Goal: Navigation & Orientation: Find specific page/section

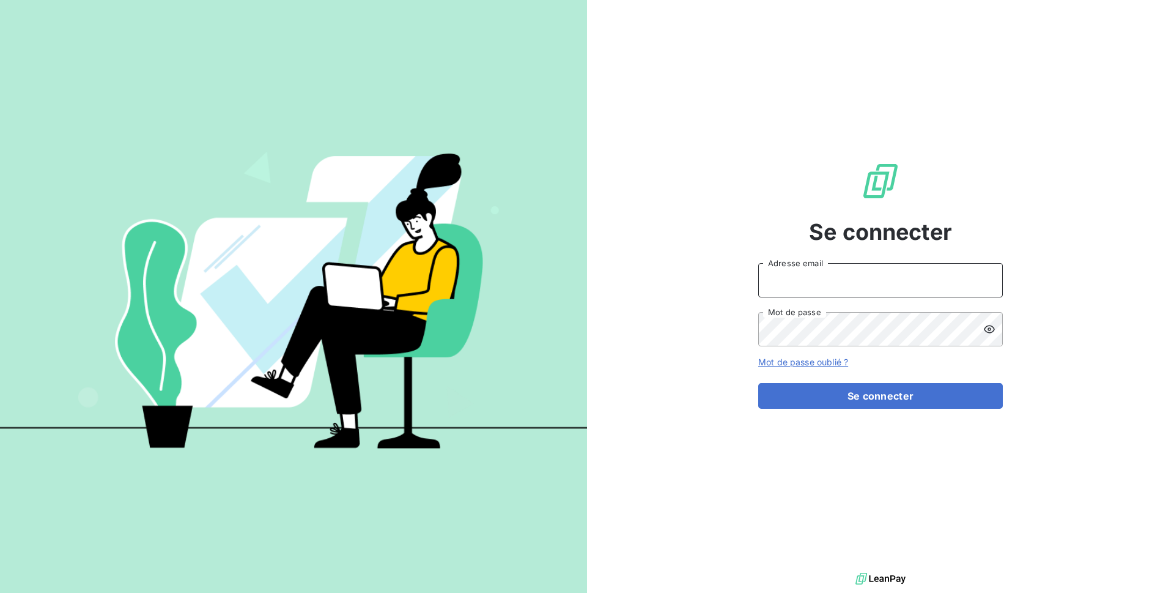
click at [781, 287] on input "Adresse email" at bounding box center [880, 280] width 245 height 34
drag, startPoint x: 868, startPoint y: 285, endPoint x: 823, endPoint y: 275, distance: 46.3
click at [823, 275] on input "[PERSON_NAME][EMAIL_ADDRESS][PERSON_NAME][DOMAIN_NAME]" at bounding box center [880, 280] width 245 height 34
type input "[PERSON_NAME][EMAIL_ADDRESS][DOMAIN_NAME]"
click at [758, 383] on button "Se connecter" at bounding box center [880, 396] width 245 height 26
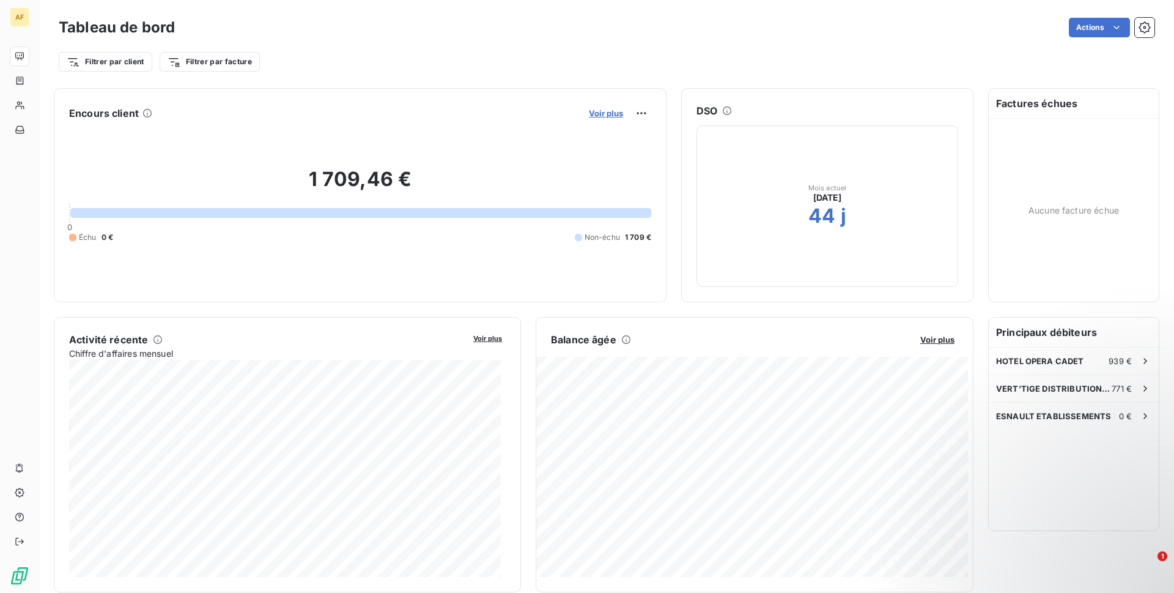
click at [593, 116] on span "Voir plus" at bounding box center [606, 113] width 34 height 10
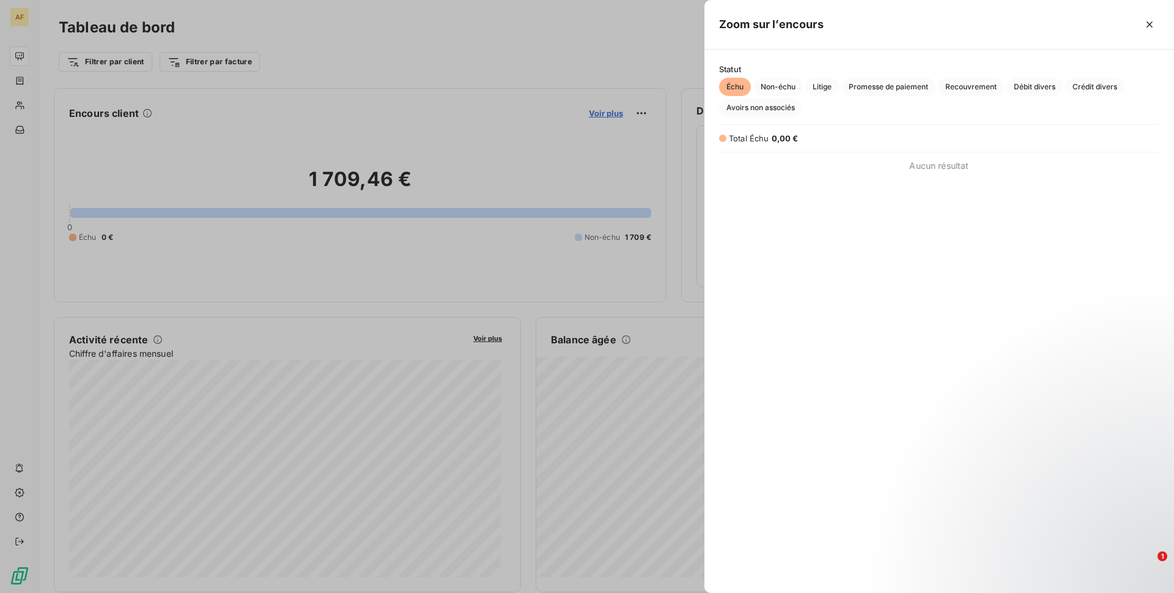
click at [593, 116] on div at bounding box center [587, 296] width 1174 height 593
